Goal: Task Accomplishment & Management: Use online tool/utility

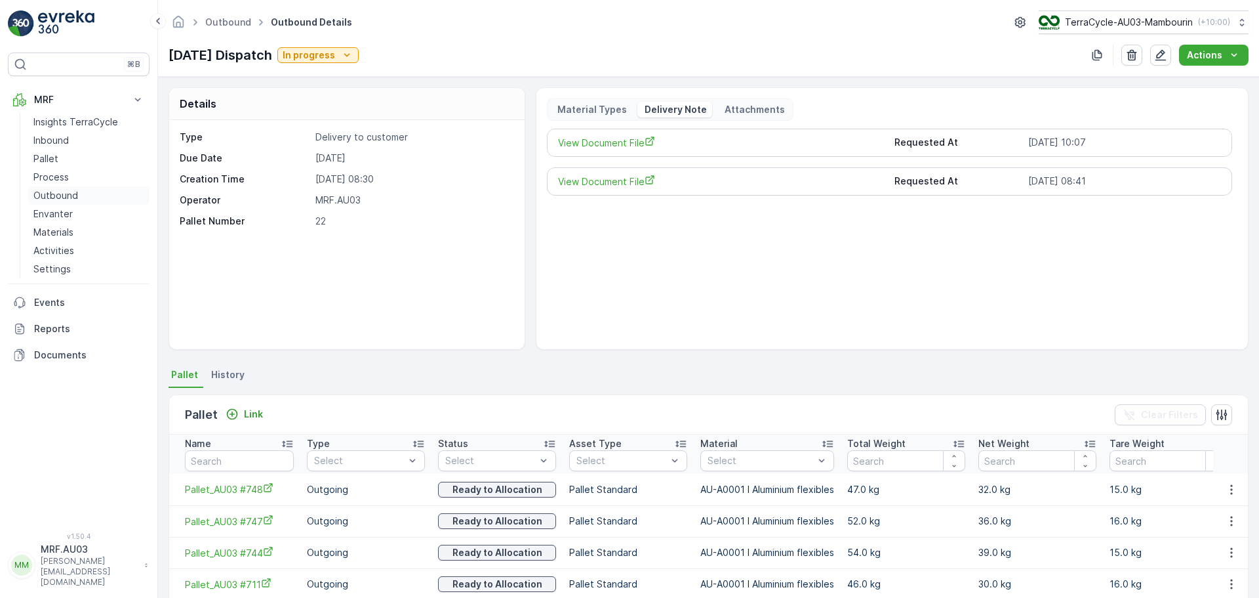
click at [69, 193] on p "Outbound" at bounding box center [55, 195] width 45 height 13
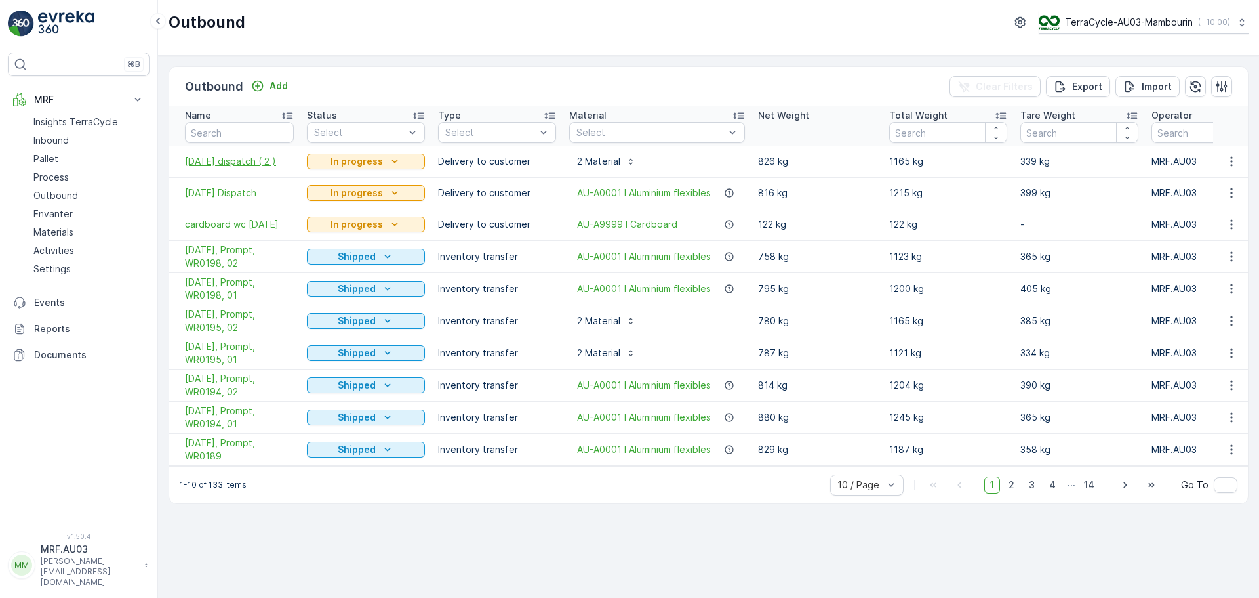
click at [241, 161] on span "[DATE] dispatch ( 2 )" at bounding box center [239, 161] width 109 height 13
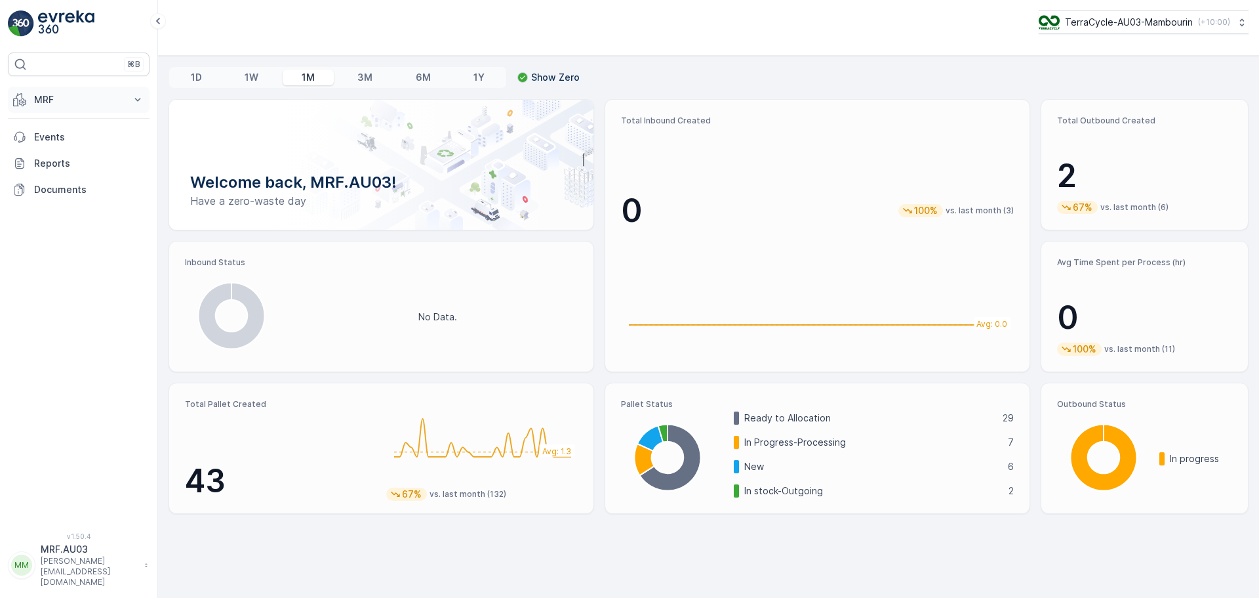
click at [59, 104] on p "MRF" at bounding box center [78, 99] width 89 height 13
click at [59, 194] on p "Outbound" at bounding box center [55, 195] width 45 height 13
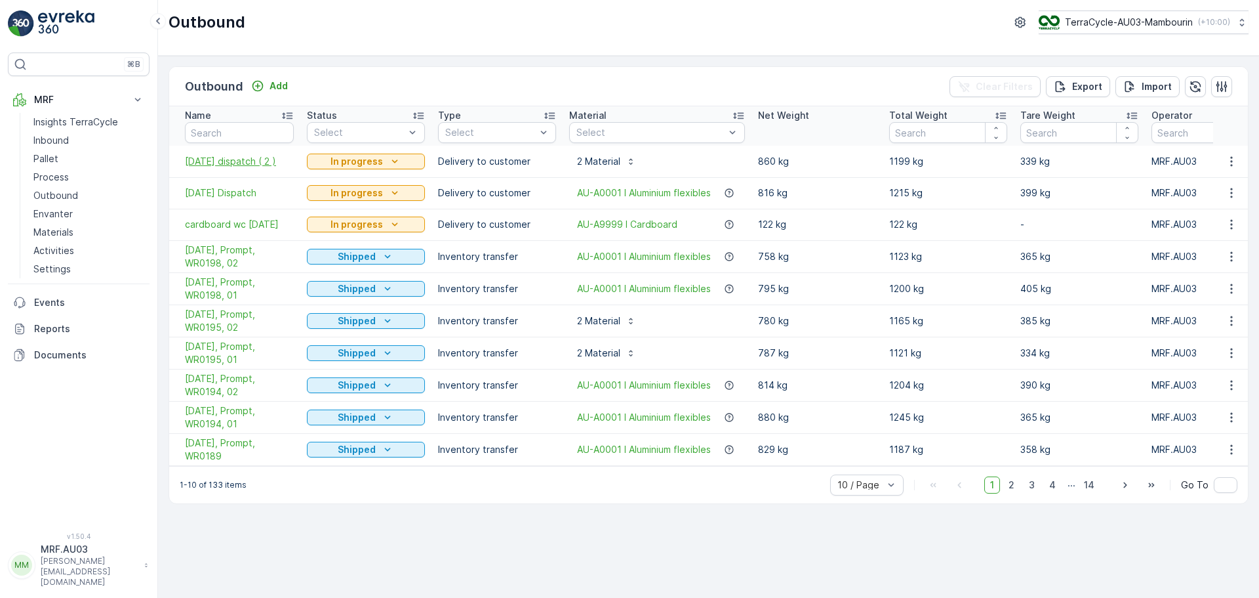
click at [243, 161] on span "[DATE] dispatch ( 2 )" at bounding box center [239, 161] width 109 height 13
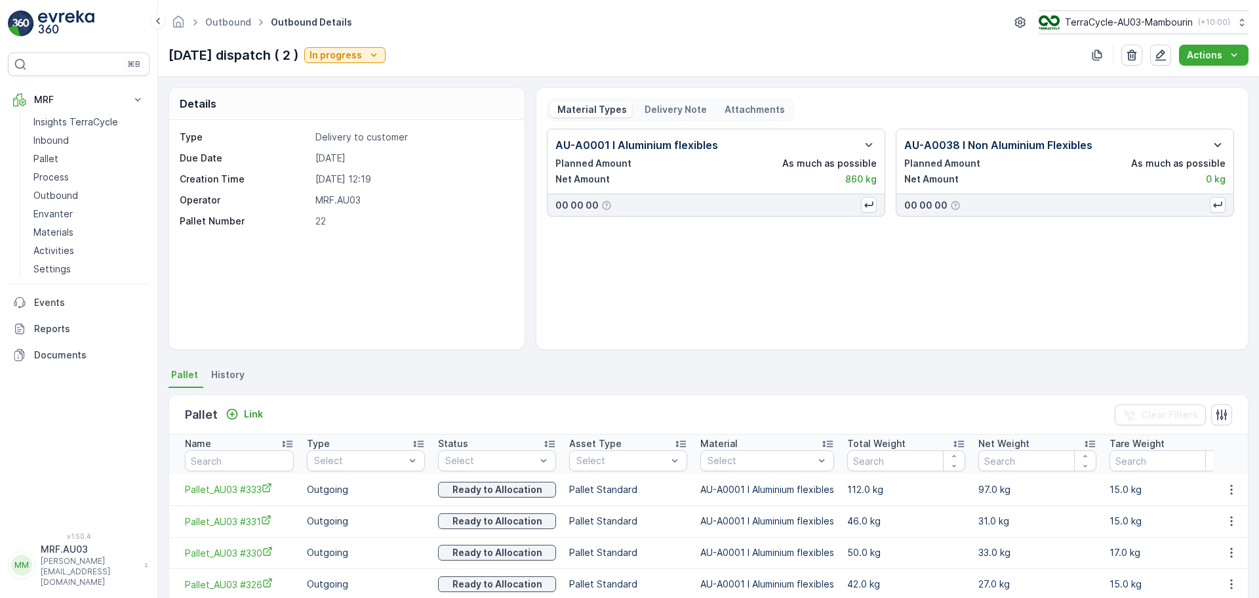
click at [1215, 146] on icon "button" at bounding box center [1218, 145] width 7 height 4
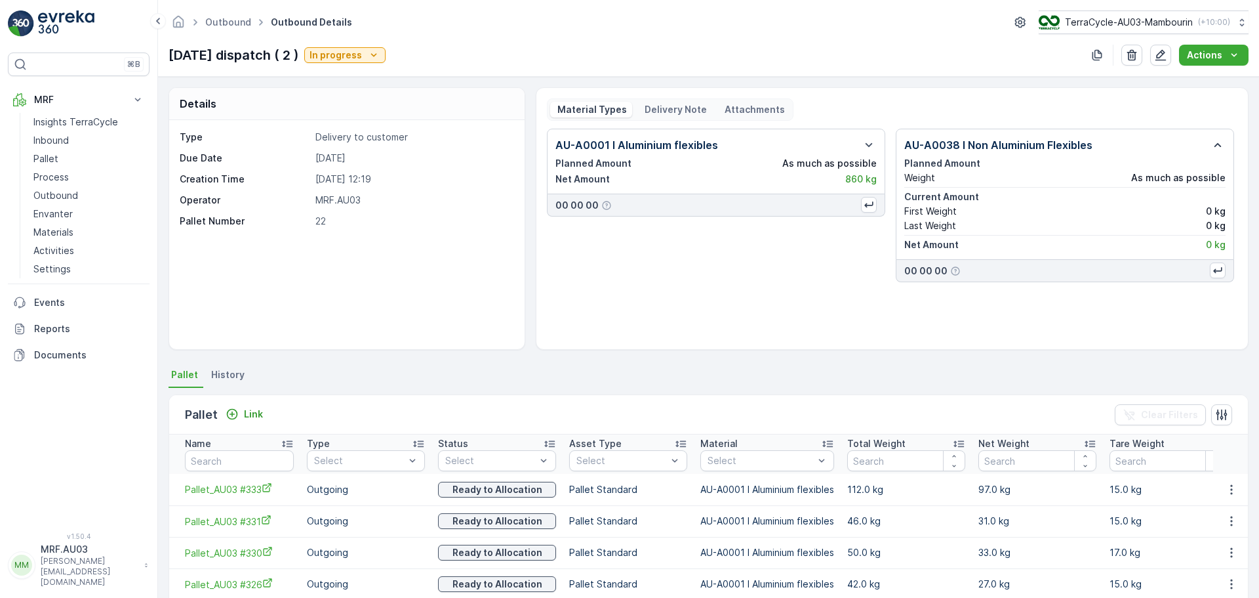
click at [1212, 144] on icon "button" at bounding box center [1218, 145] width 16 height 16
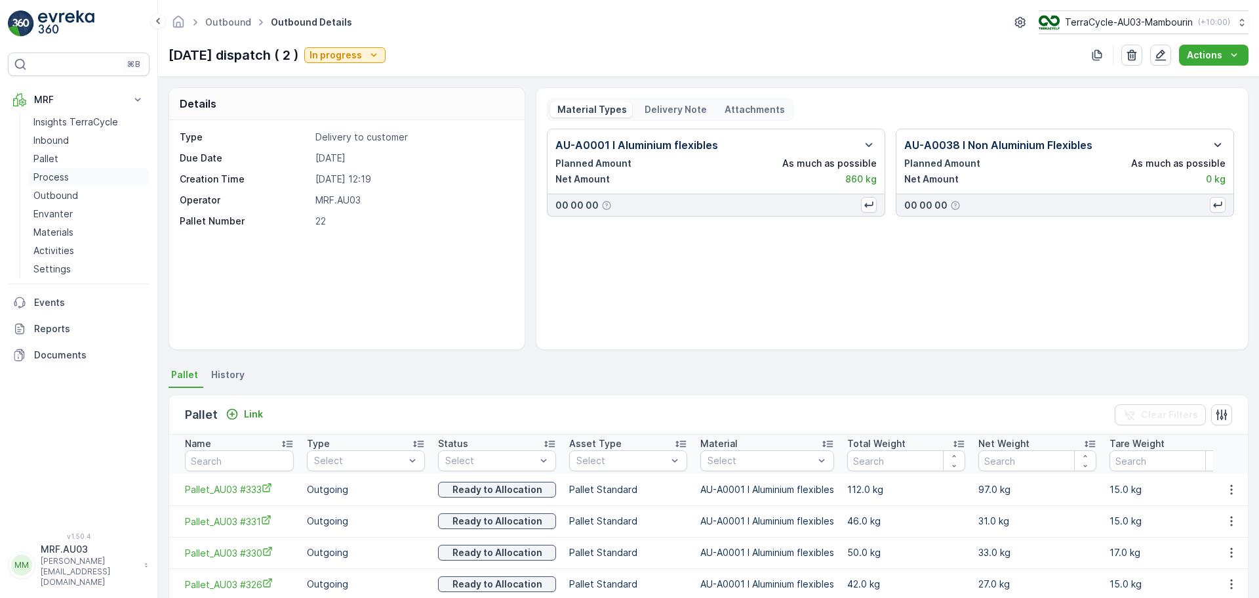
click at [63, 174] on p "Process" at bounding box center [50, 177] width 35 height 13
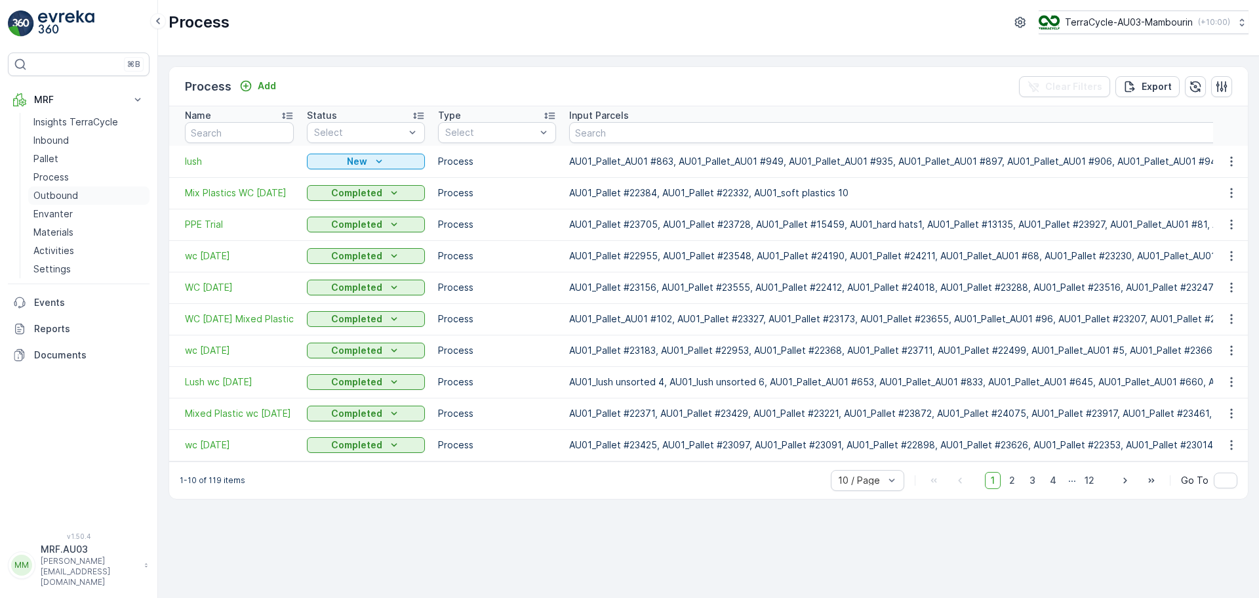
click at [64, 195] on p "Outbound" at bounding box center [55, 195] width 45 height 13
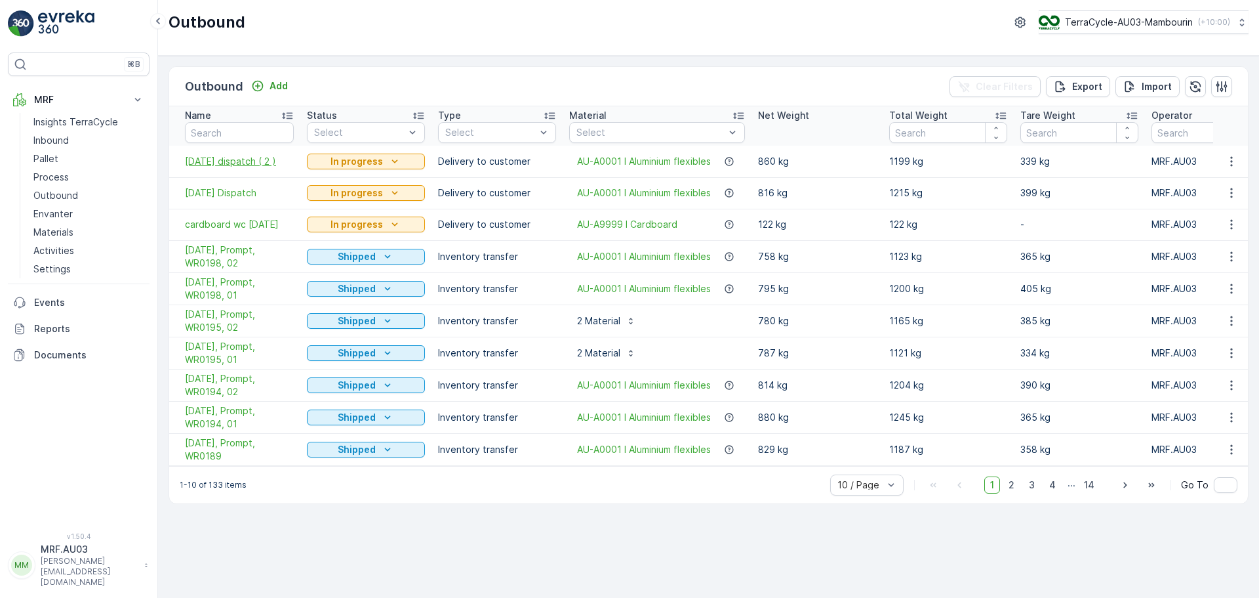
click at [238, 161] on span "[DATE] dispatch ( 2 )" at bounding box center [239, 161] width 109 height 13
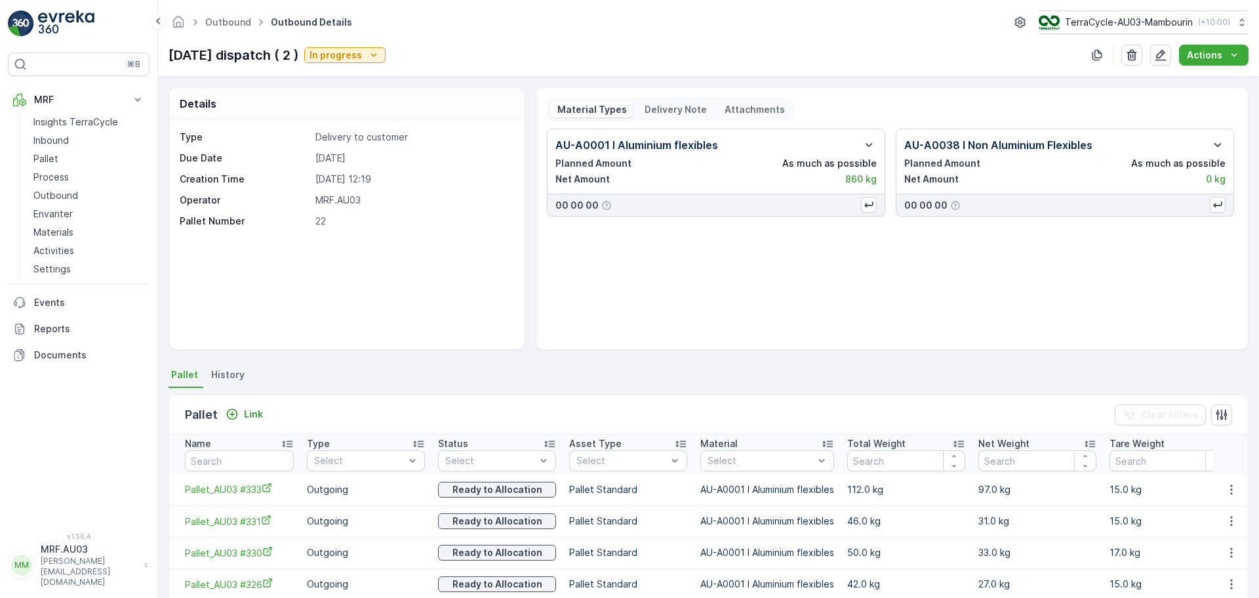
click at [1215, 144] on icon "button" at bounding box center [1218, 145] width 16 height 16
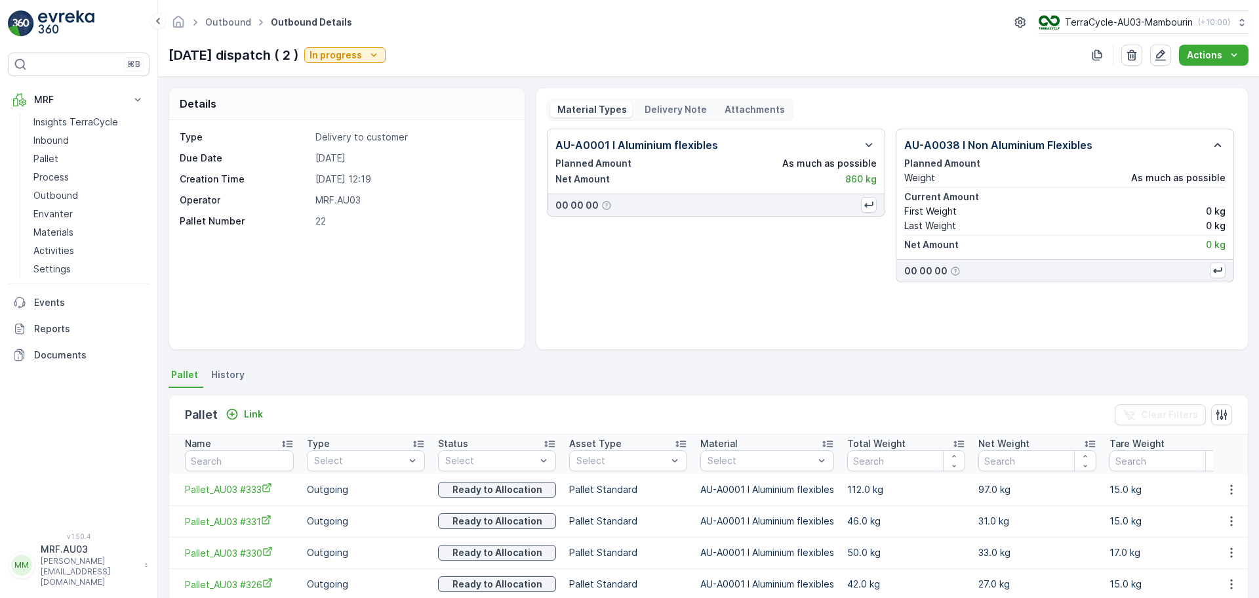
click at [1215, 144] on icon "button" at bounding box center [1218, 145] width 7 height 4
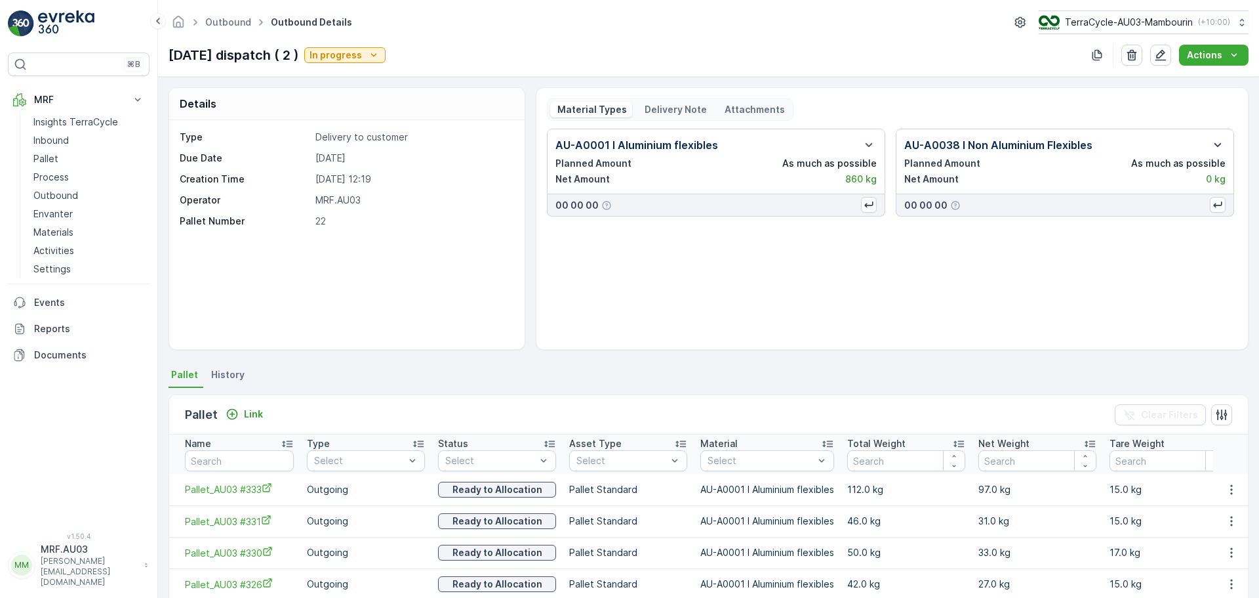
click at [1215, 144] on icon "button" at bounding box center [1218, 145] width 16 height 16
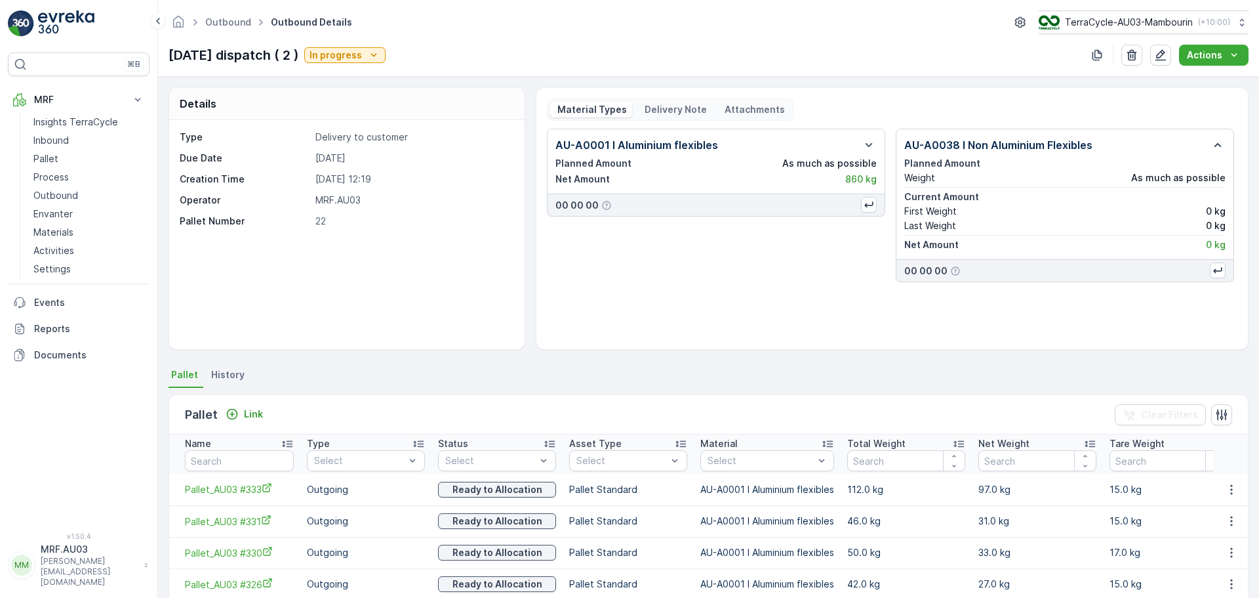
click at [1215, 144] on icon "button" at bounding box center [1218, 145] width 7 height 4
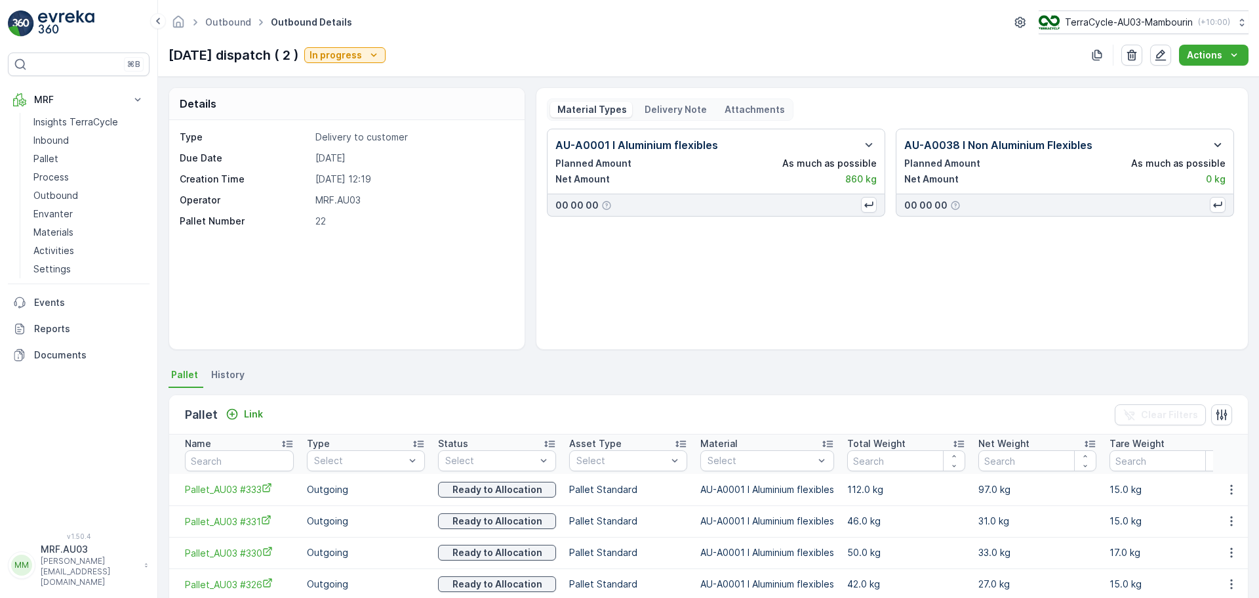
click at [1215, 144] on icon "button" at bounding box center [1218, 145] width 16 height 16
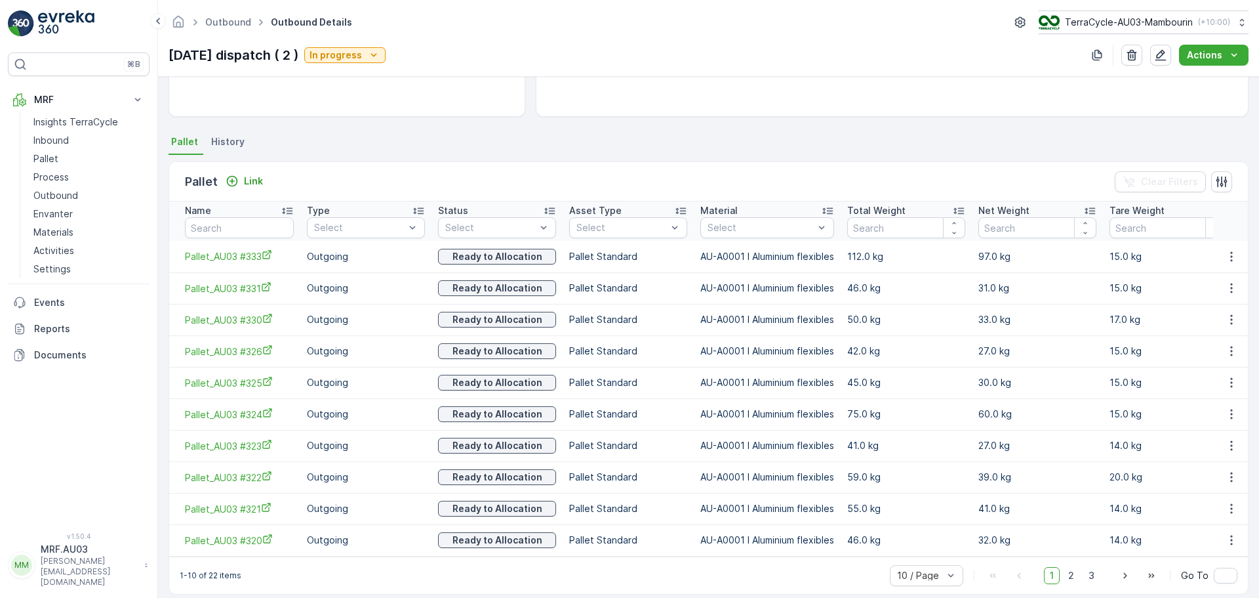
scroll to position [253, 0]
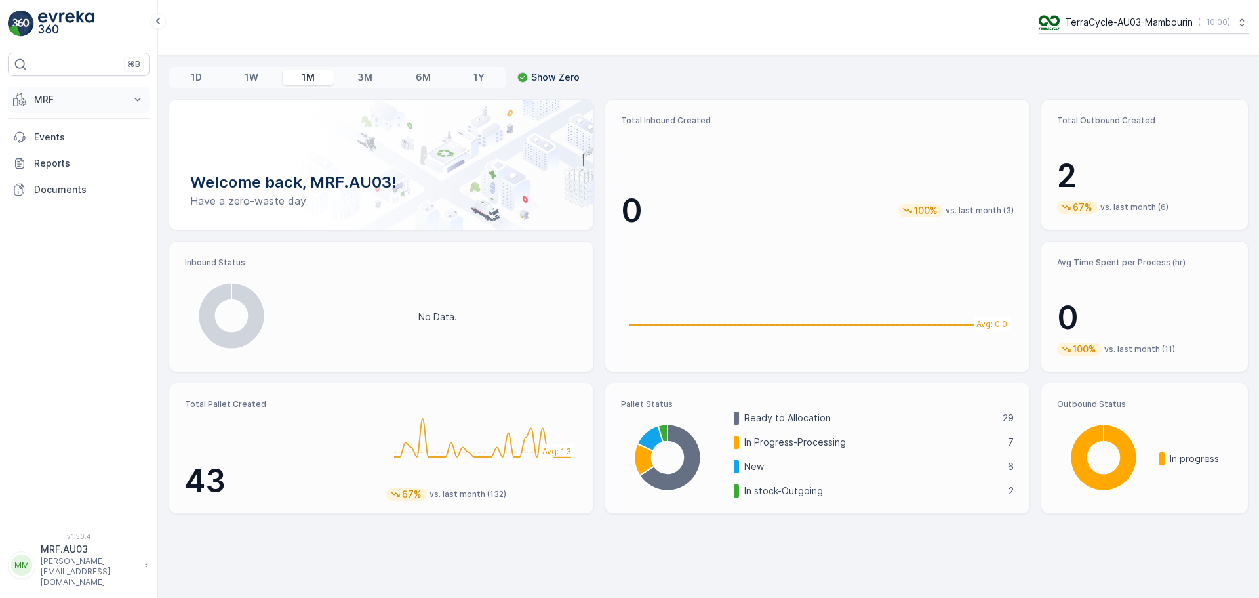
click at [143, 101] on icon at bounding box center [137, 99] width 13 height 13
click at [62, 194] on p "Outbound" at bounding box center [55, 195] width 45 height 13
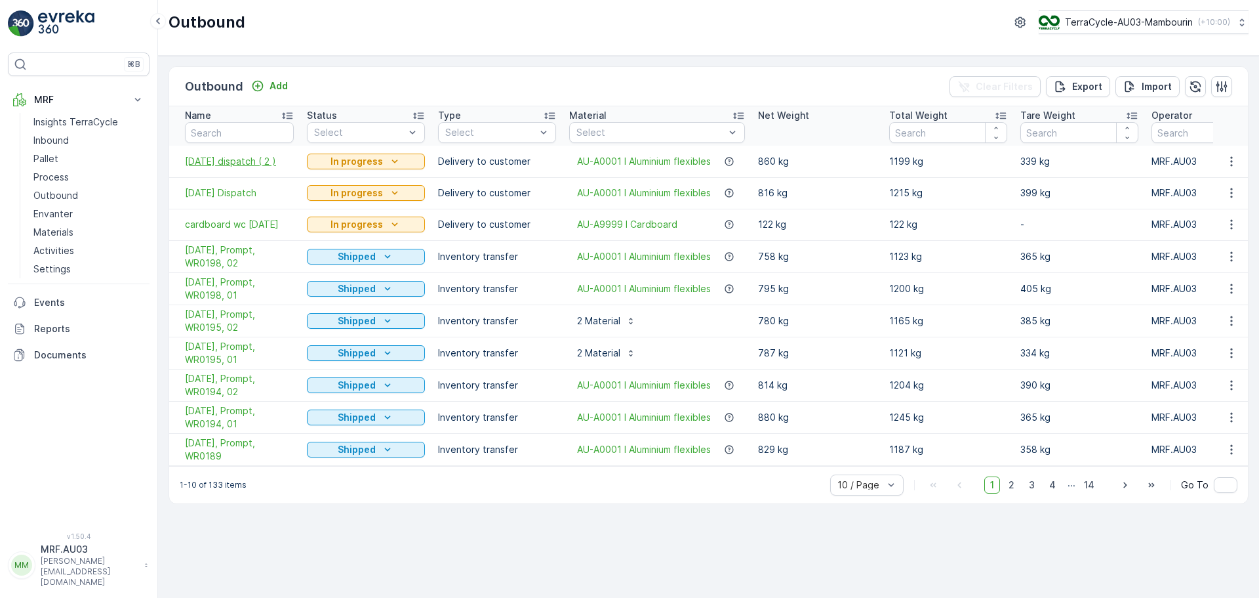
click at [249, 165] on span "[DATE] dispatch ( 2 )" at bounding box center [239, 161] width 109 height 13
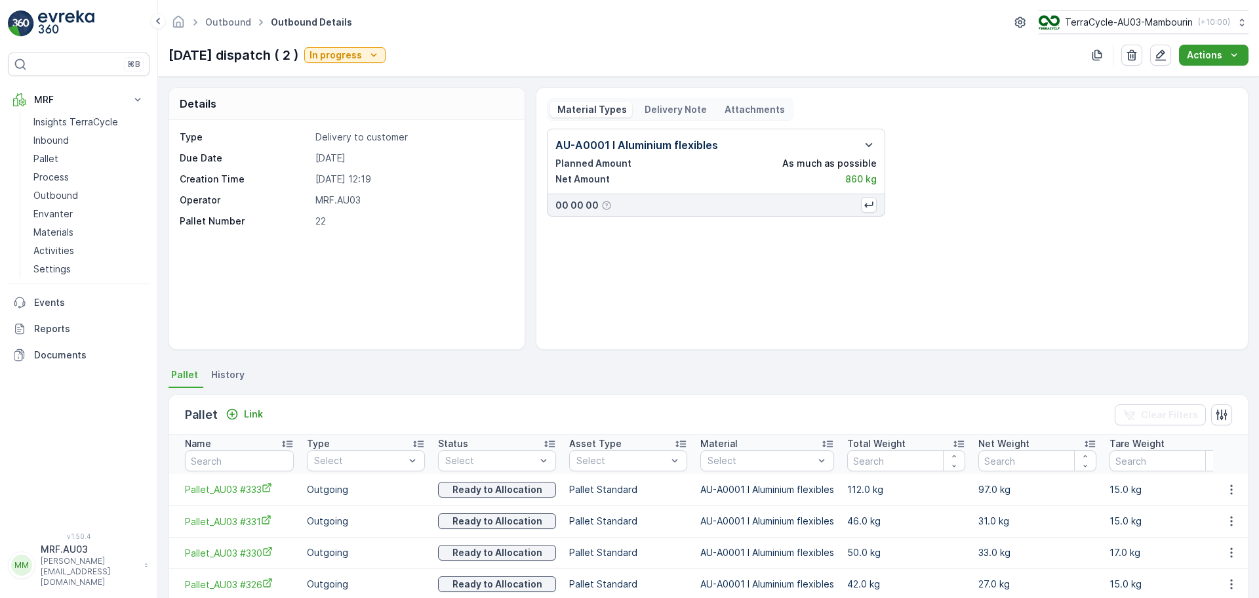
click at [1234, 54] on icon "Actions" at bounding box center [1234, 55] width 13 height 13
click at [1213, 84] on span "Create Delivery Note" at bounding box center [1208, 79] width 94 height 13
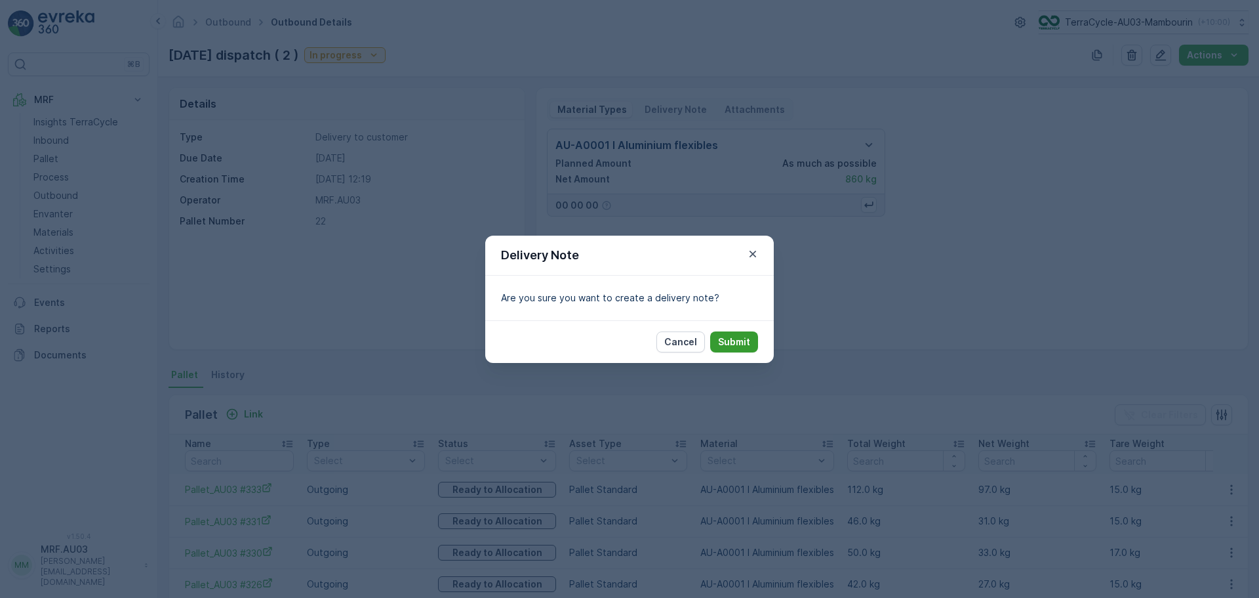
click at [743, 342] on p "Submit" at bounding box center [734, 341] width 32 height 13
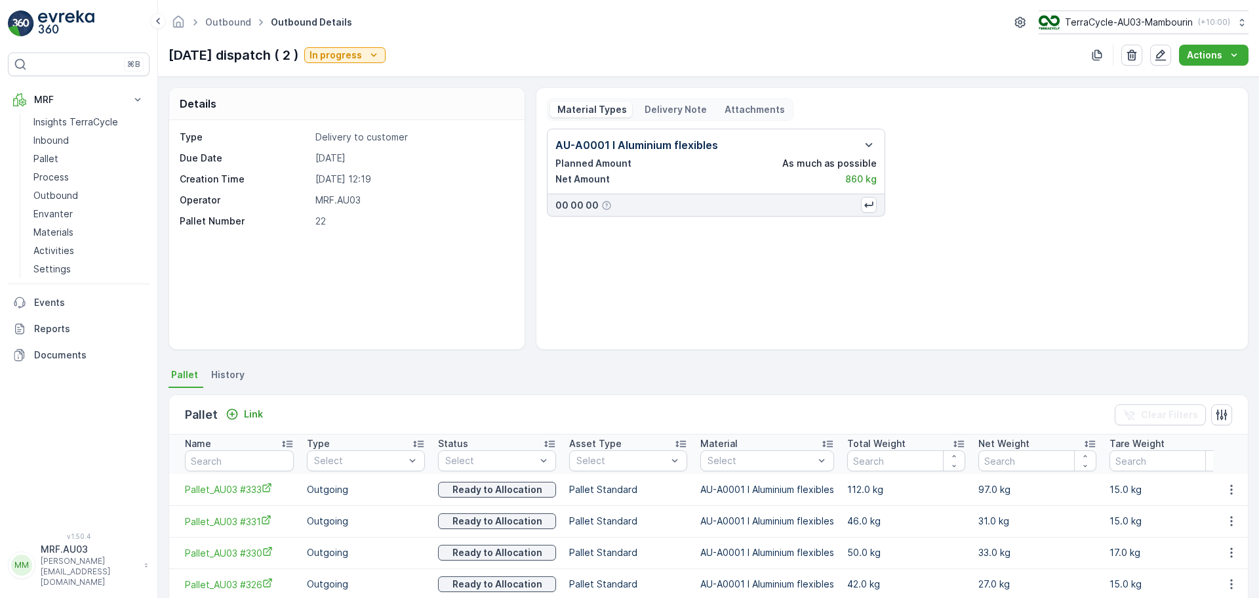
click at [681, 111] on p "Delivery Note" at bounding box center [675, 109] width 64 height 13
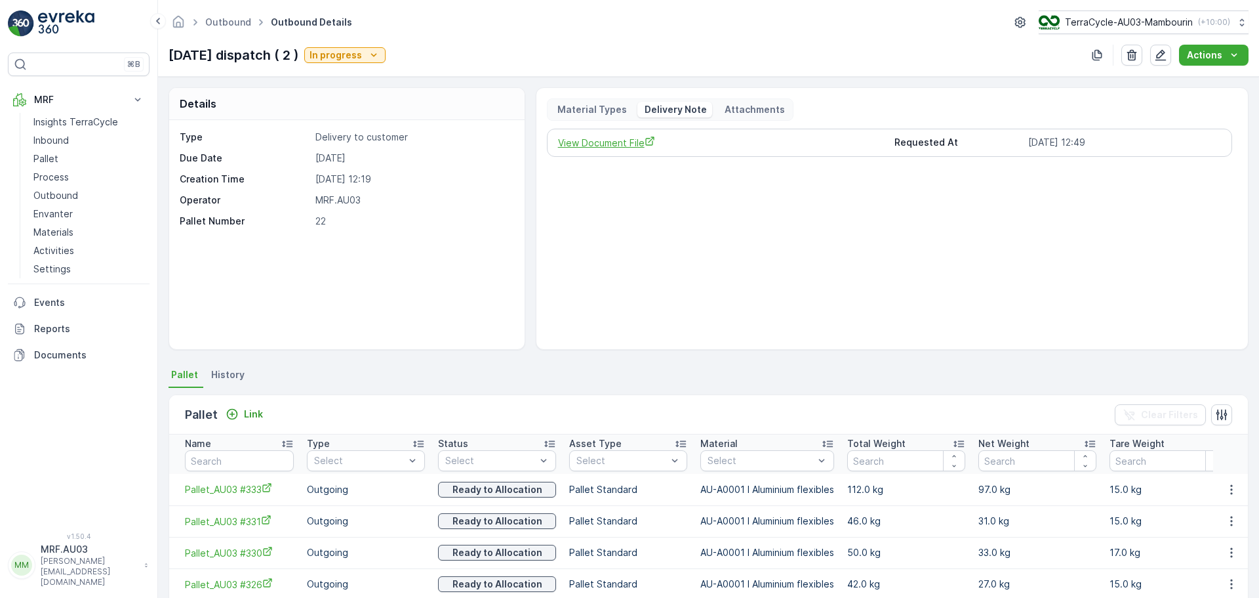
click at [608, 143] on span "View Document File" at bounding box center [721, 143] width 327 height 14
